Goal: Check status

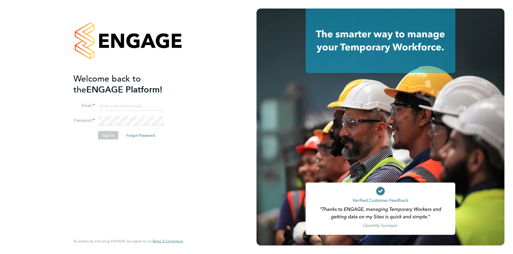
type input "abbie.ross@arcgroup.co.uk"
click at [106, 134] on button "Sign In" at bounding box center [108, 135] width 20 height 9
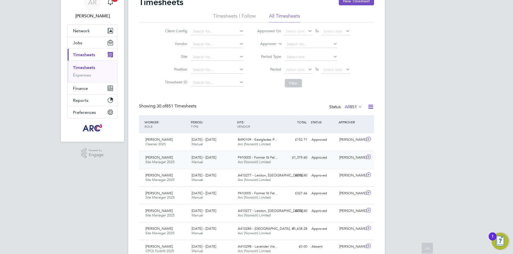
click at [301, 162] on div "[PERSON_NAME] Site Manager 2025 [DATE] - [DATE] [DATE] - [DATE] Manual P410005 …" at bounding box center [256, 160] width 235 height 18
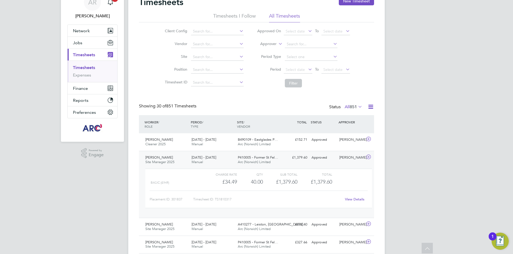
click at [355, 198] on link "View Details" at bounding box center [354, 199] width 19 height 5
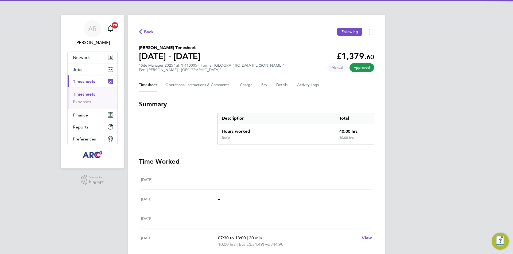
scroll to position [27, 0]
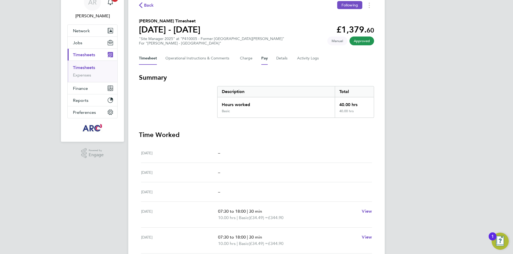
click at [262, 55] on button "Pay" at bounding box center [264, 58] width 6 height 13
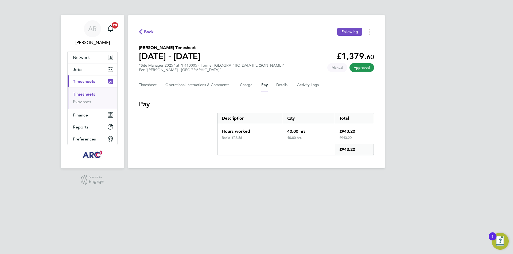
click at [143, 31] on span "Back" at bounding box center [146, 31] width 15 height 5
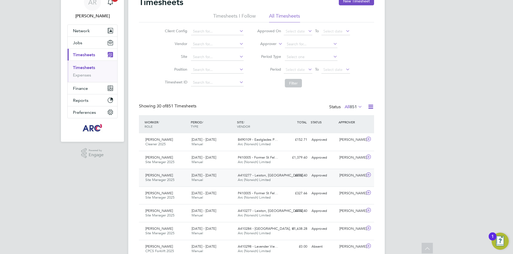
click at [289, 176] on div "£372.40 Approved" at bounding box center [295, 175] width 28 height 9
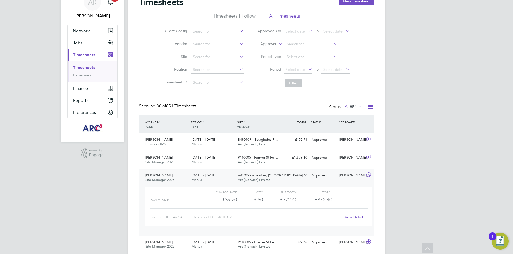
click at [264, 176] on span "A410277 - Leiston, [GEOGRAPHIC_DATA]…" at bounding box center [272, 175] width 69 height 5
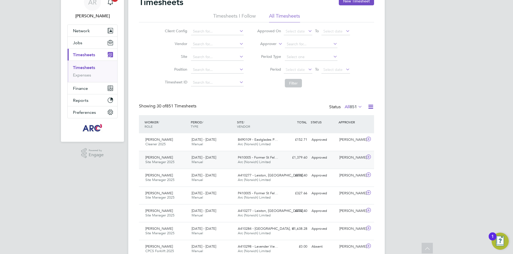
click at [271, 160] on div "P410005 - Former St Fel… Arc (Norwich) Limited" at bounding box center [258, 159] width 46 height 13
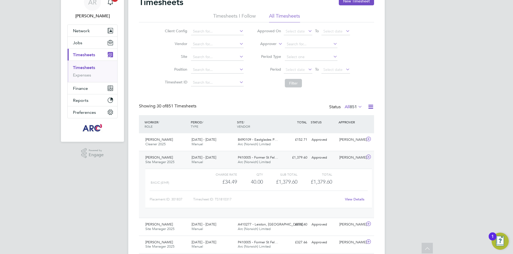
click at [353, 199] on link "View Details" at bounding box center [354, 199] width 19 height 5
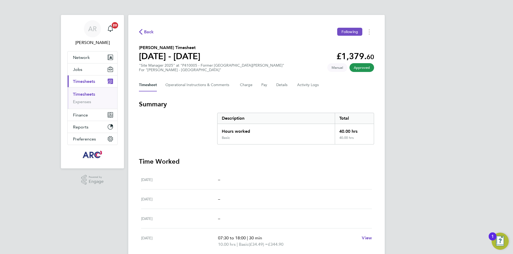
scroll to position [27, 0]
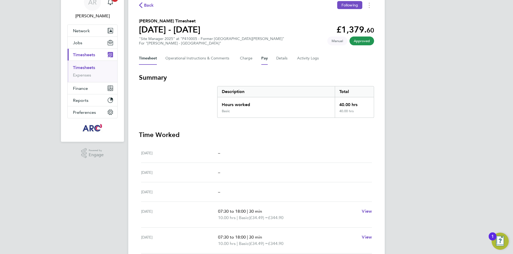
click at [263, 56] on button "Pay" at bounding box center [264, 58] width 6 height 13
